Goal: Book appointment/travel/reservation

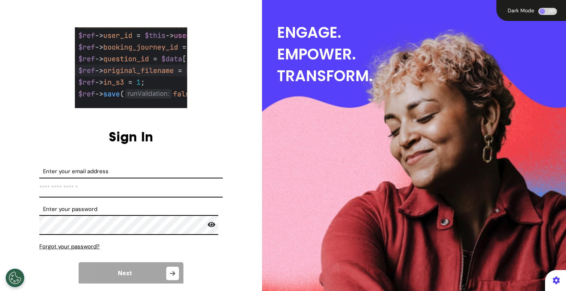
click at [119, 192] on input "Enter your email address" at bounding box center [130, 188] width 183 height 20
type input "**********"
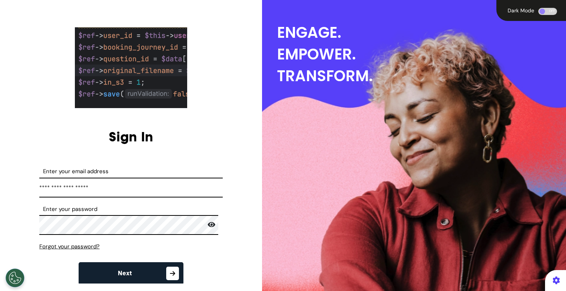
click at [150, 267] on button "Next" at bounding box center [131, 273] width 105 height 22
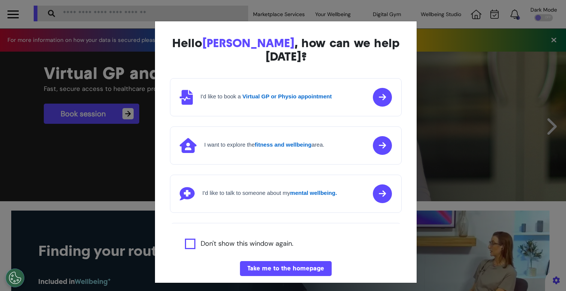
scroll to position [0, 282]
click at [474, 113] on div "Hello [PERSON_NAME] , how can we help [DATE]? I'd like to book a Virtual GP or …" at bounding box center [283, 145] width 566 height 291
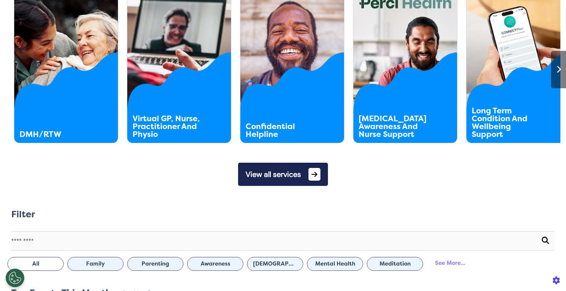
click at [281, 181] on button "View all services" at bounding box center [283, 174] width 90 height 23
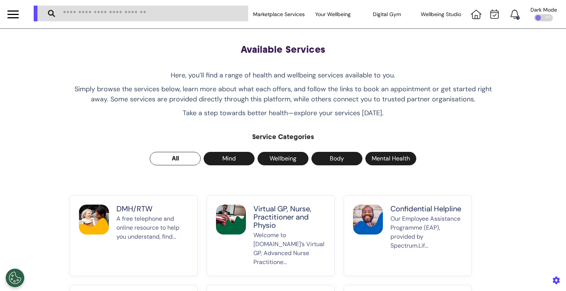
click at [270, 232] on p "Welcome to [DOMAIN_NAME]’s Virtual GP, Advanced Nurse Practitione..." at bounding box center [289, 249] width 72 height 36
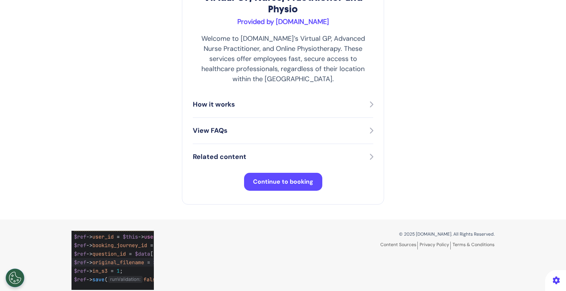
click at [291, 178] on span "Continue to booking" at bounding box center [283, 182] width 60 height 8
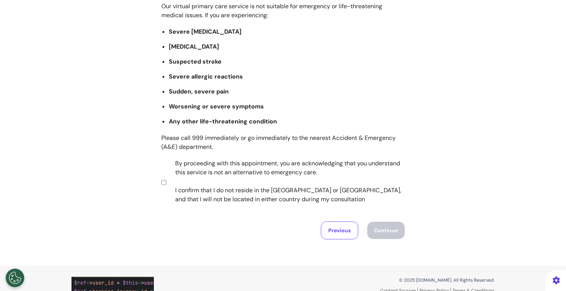
scroll to position [143, 0]
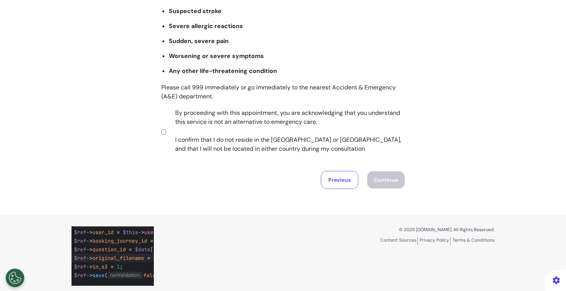
click at [329, 133] on label "By proceeding with this appointment, you are acknowledging that you understand …" at bounding box center [285, 130] width 234 height 45
click at [381, 180] on button "Continue" at bounding box center [385, 179] width 37 height 17
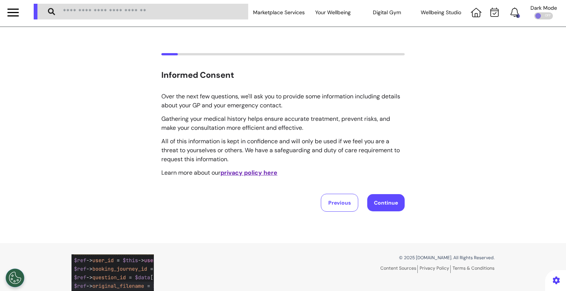
scroll to position [0, 0]
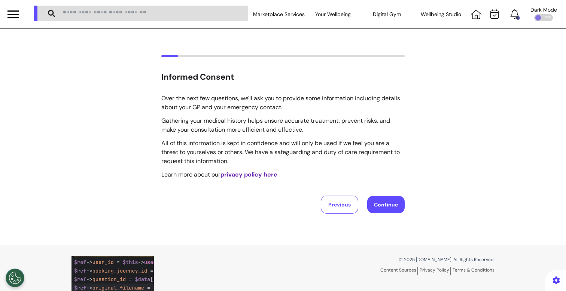
click at [389, 204] on button "Continue" at bounding box center [385, 204] width 37 height 17
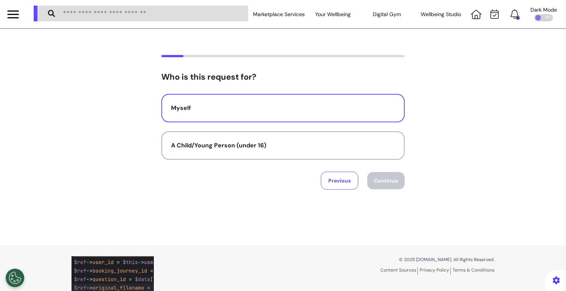
click at [297, 108] on div "Myself" at bounding box center [283, 108] width 224 height 9
select select "*****"
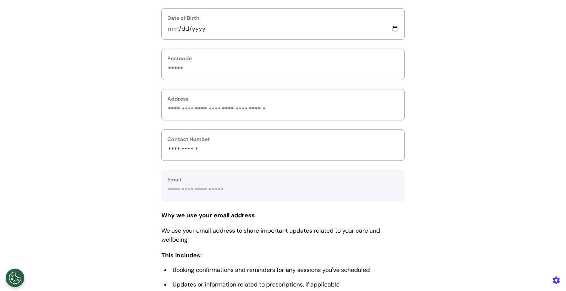
scroll to position [373, 0]
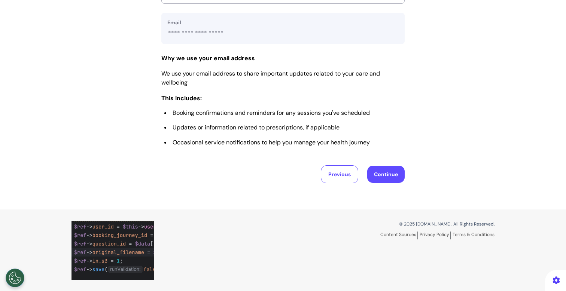
click at [389, 175] on button "Continue" at bounding box center [385, 174] width 37 height 17
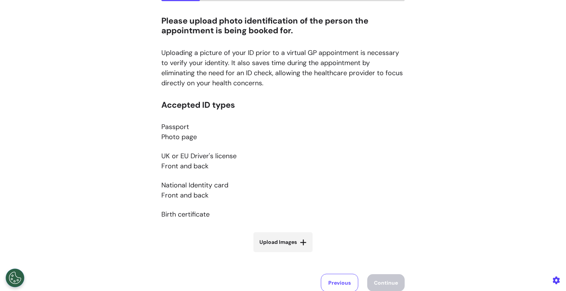
scroll to position [129, 0]
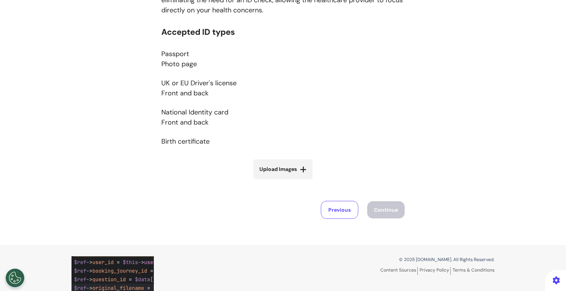
click at [291, 167] on span "Upload Images" at bounding box center [277, 169] width 37 height 8
click at [291, 181] on input "Upload Images" at bounding box center [282, 185] width 89 height 8
type input "**********"
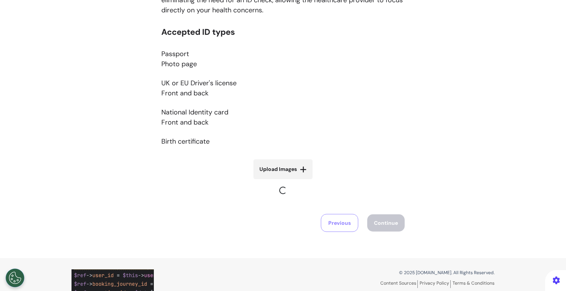
click at [303, 169] on icon at bounding box center [303, 169] width 7 height 7
click at [303, 194] on input "Upload Images" at bounding box center [282, 198] width 89 height 8
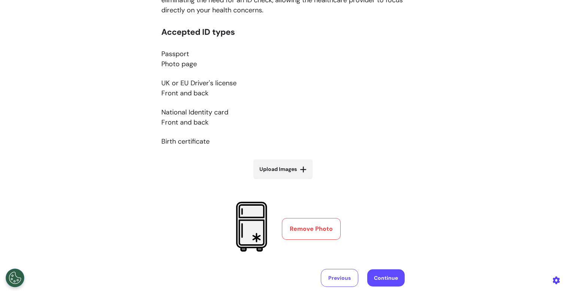
type input "**********"
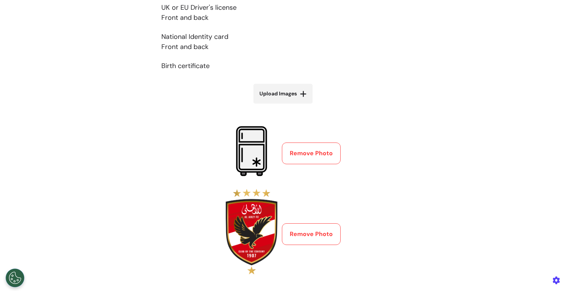
scroll to position [213, 0]
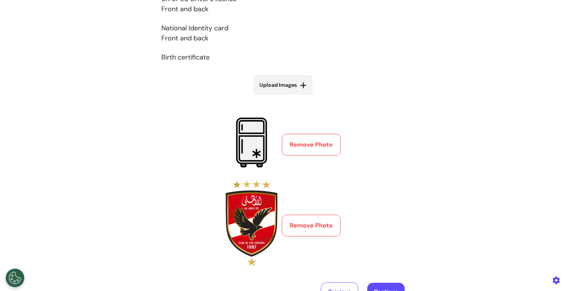
click at [319, 147] on button "Remove Photo" at bounding box center [311, 145] width 59 height 22
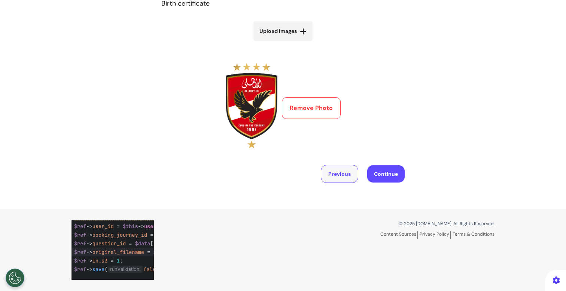
click at [324, 167] on button "Previous" at bounding box center [339, 174] width 37 height 18
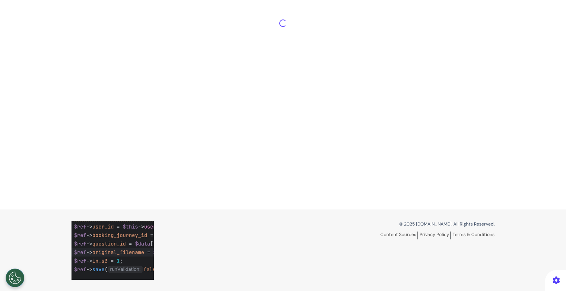
select select "*****"
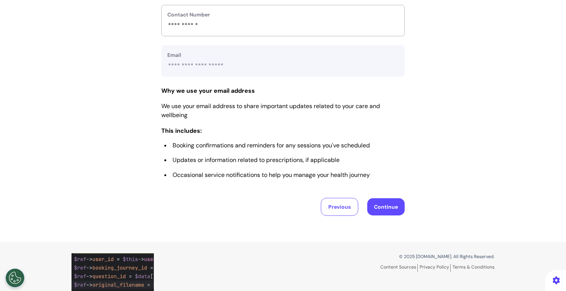
scroll to position [373, 0]
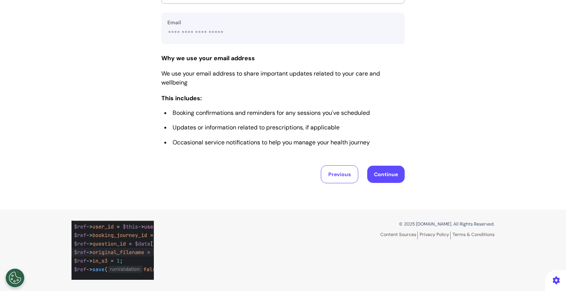
click at [382, 176] on button "Continue" at bounding box center [385, 174] width 37 height 17
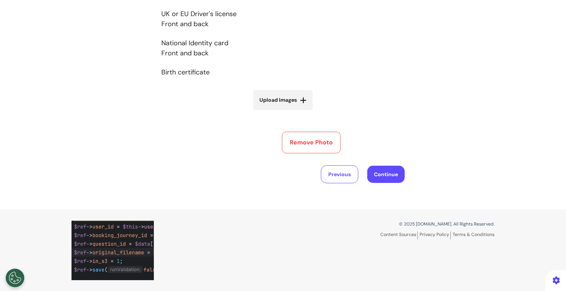
scroll to position [267, 0]
click at [382, 184] on div "Please upload photo identification of the person the appointment is being booke…" at bounding box center [283, 19] width 566 height 379
click at [270, 90] on label "Upload Images" at bounding box center [282, 100] width 59 height 20
click at [270, 111] on input "Upload Images" at bounding box center [282, 115] width 89 height 8
type input "**********"
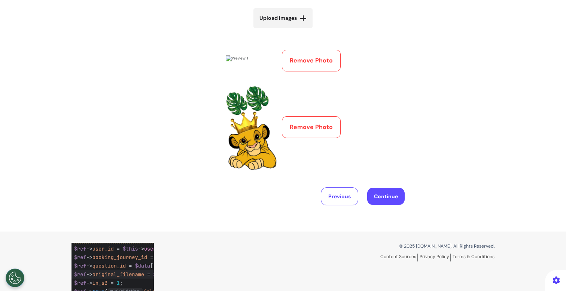
scroll to position [371, 0]
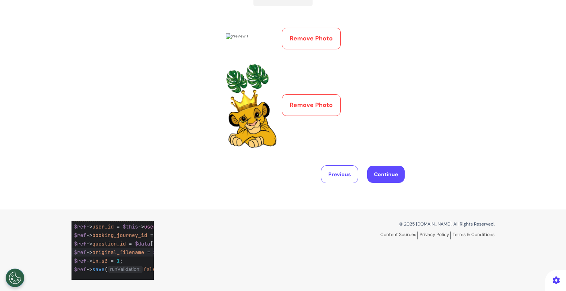
click at [302, 28] on button "Remove Photo" at bounding box center [311, 39] width 59 height 22
click at [339, 174] on button "Previous" at bounding box center [339, 174] width 37 height 18
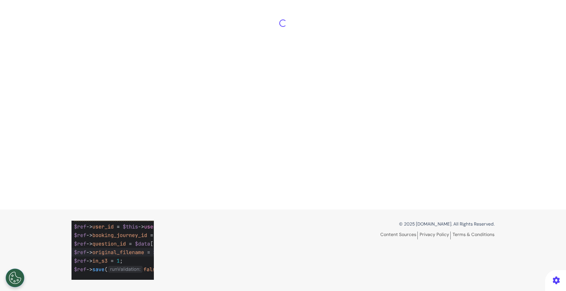
scroll to position [281, 0]
select select "*****"
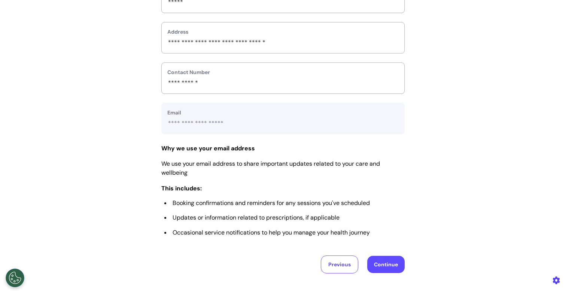
click at [385, 273] on button "Continue" at bounding box center [385, 264] width 37 height 17
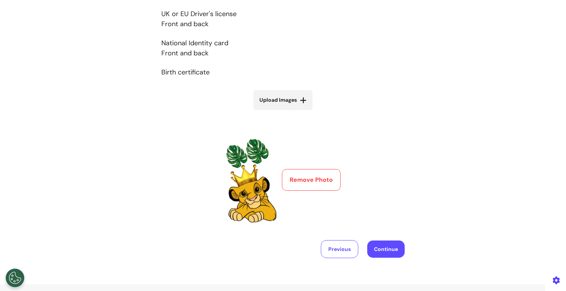
scroll to position [273, 0]
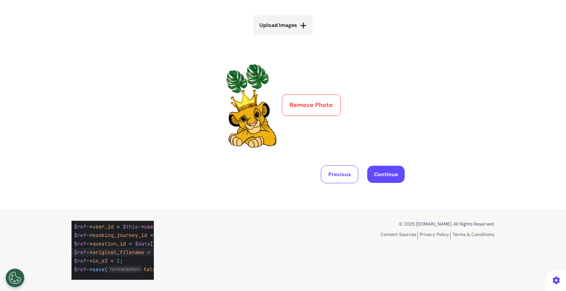
click at [381, 179] on button "Continue" at bounding box center [385, 174] width 37 height 17
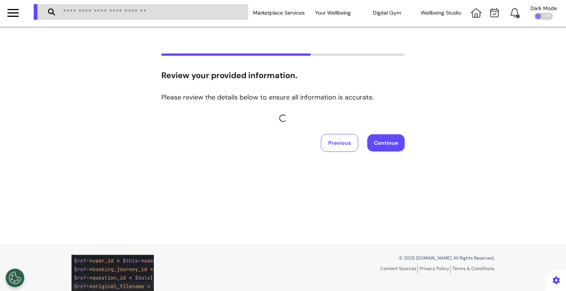
scroll to position [0, 0]
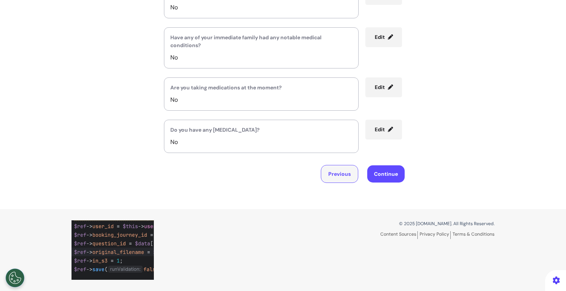
click at [349, 176] on button "Previous" at bounding box center [339, 174] width 37 height 18
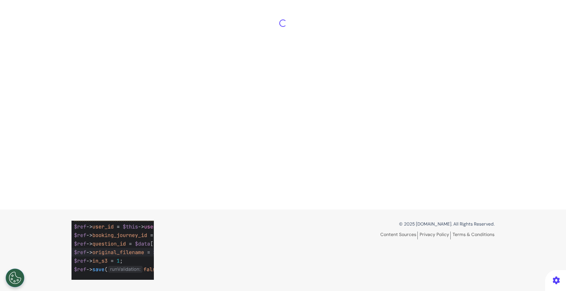
scroll to position [181, 0]
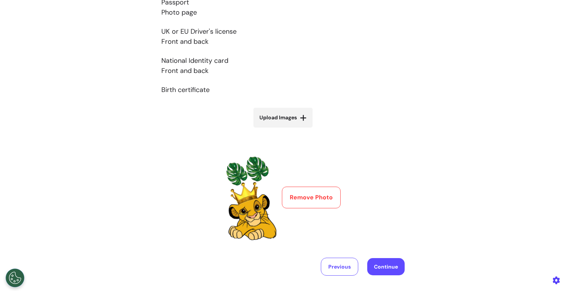
click at [303, 205] on button "Remove Photo" at bounding box center [311, 198] width 59 height 22
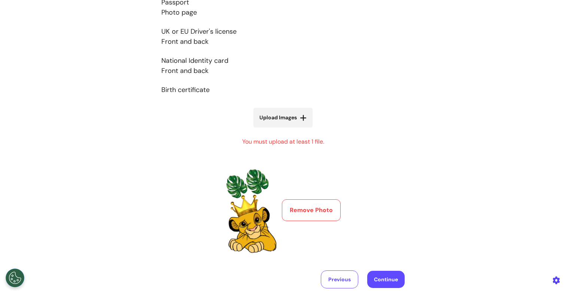
click at [293, 126] on label "Upload Images" at bounding box center [282, 118] width 59 height 20
click at [293, 129] on input "Upload Images" at bounding box center [282, 133] width 89 height 8
type input "**********"
